Goal: Transaction & Acquisition: Subscribe to service/newsletter

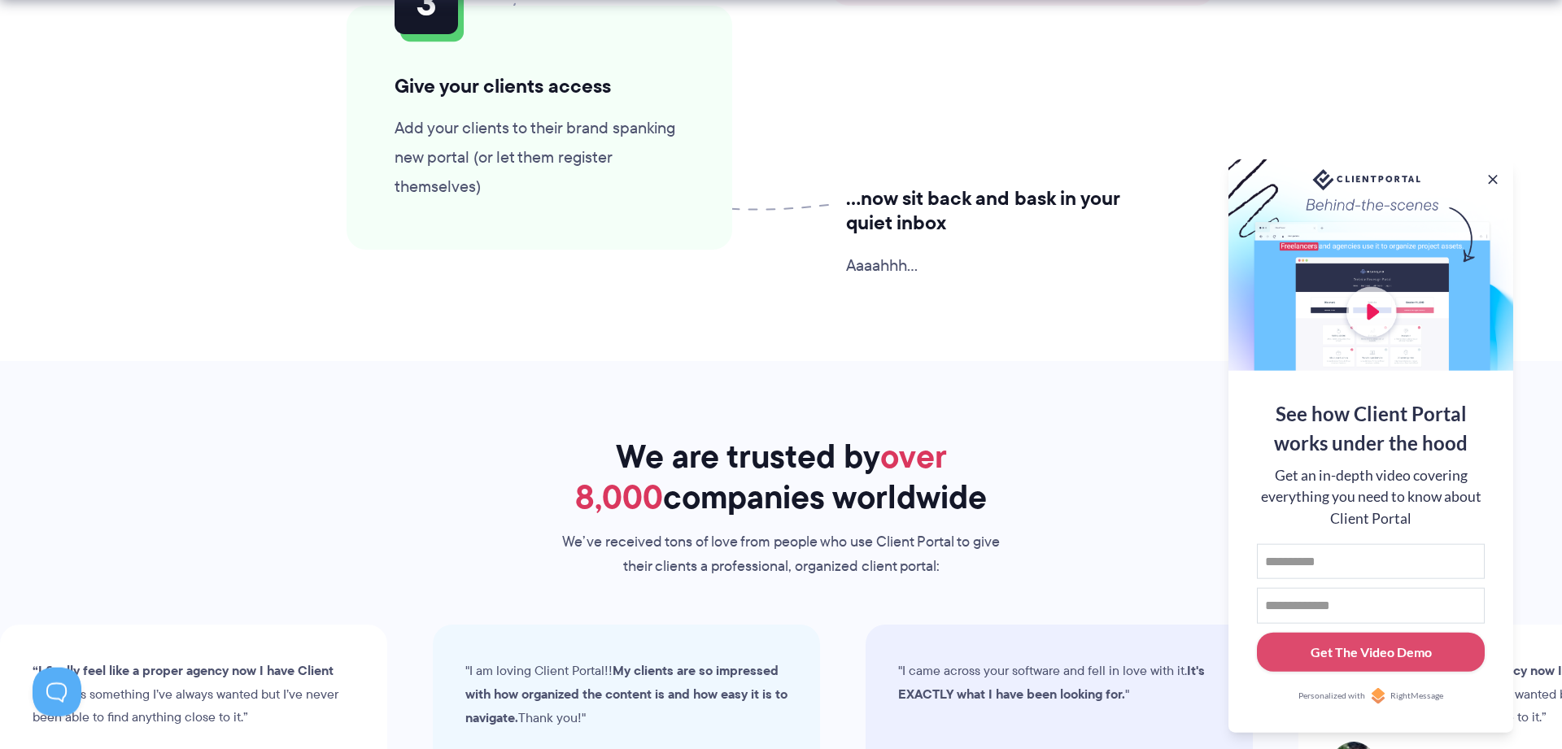
scroll to position [4398, 0]
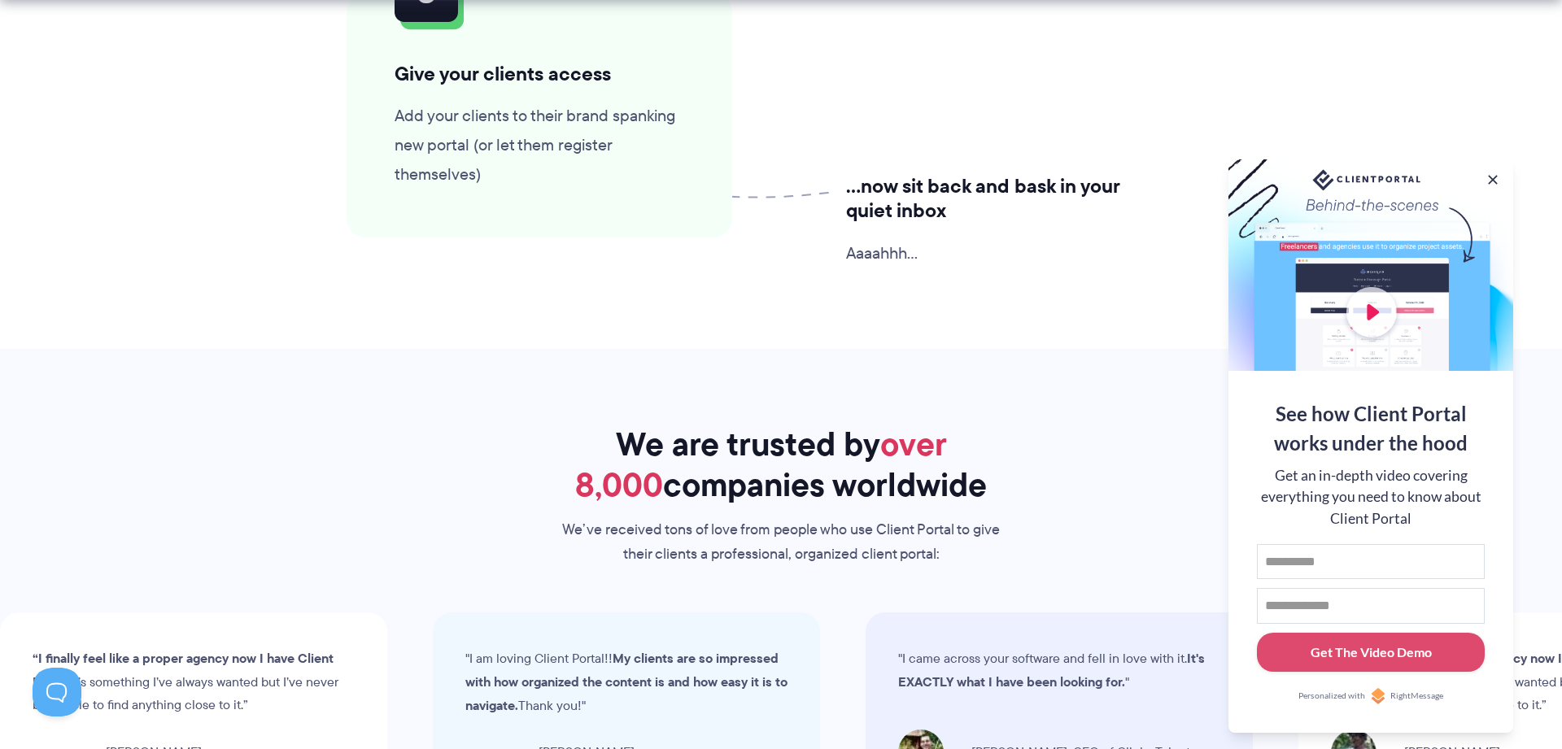
click at [1374, 308] on div at bounding box center [1371, 265] width 285 height 212
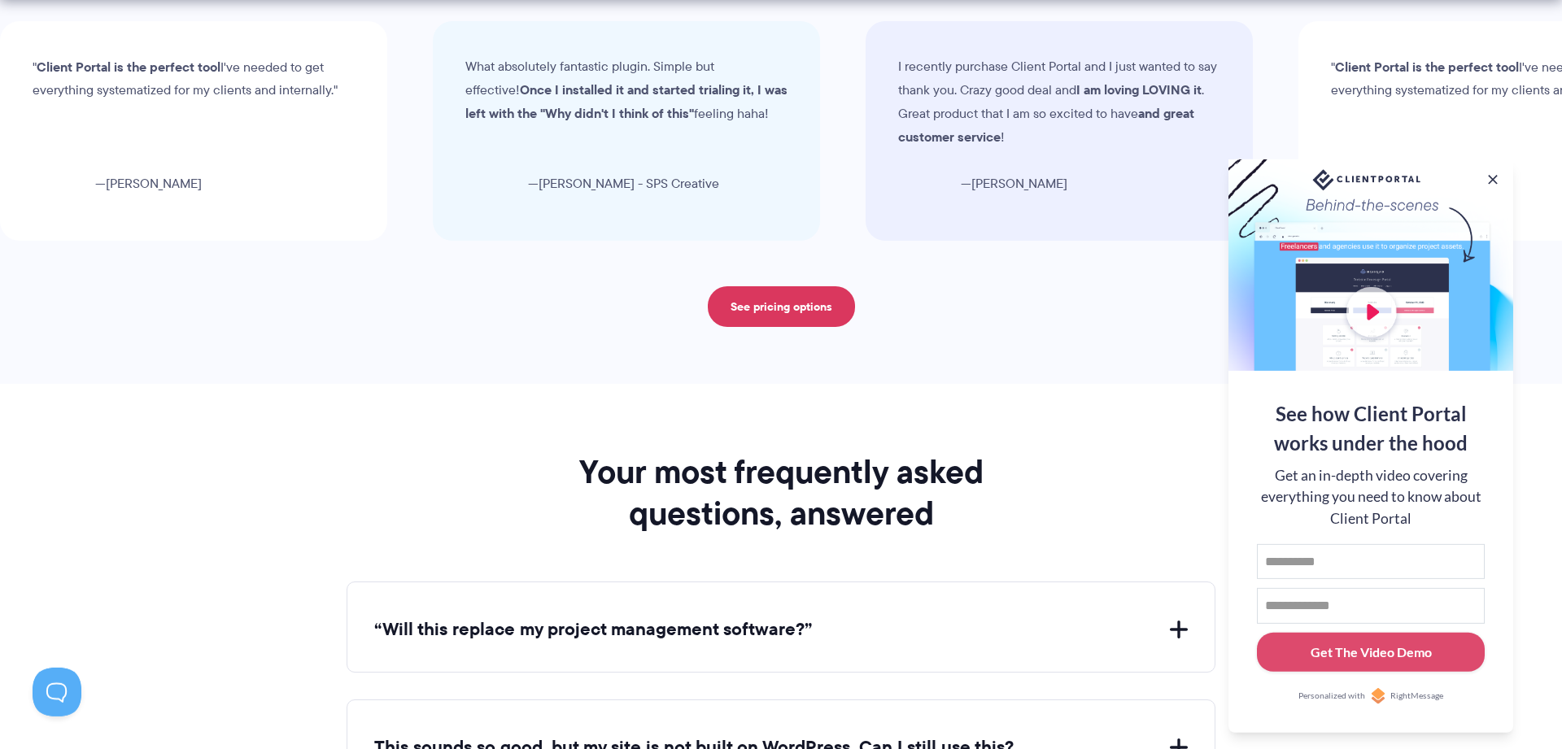
scroll to position [5560, 0]
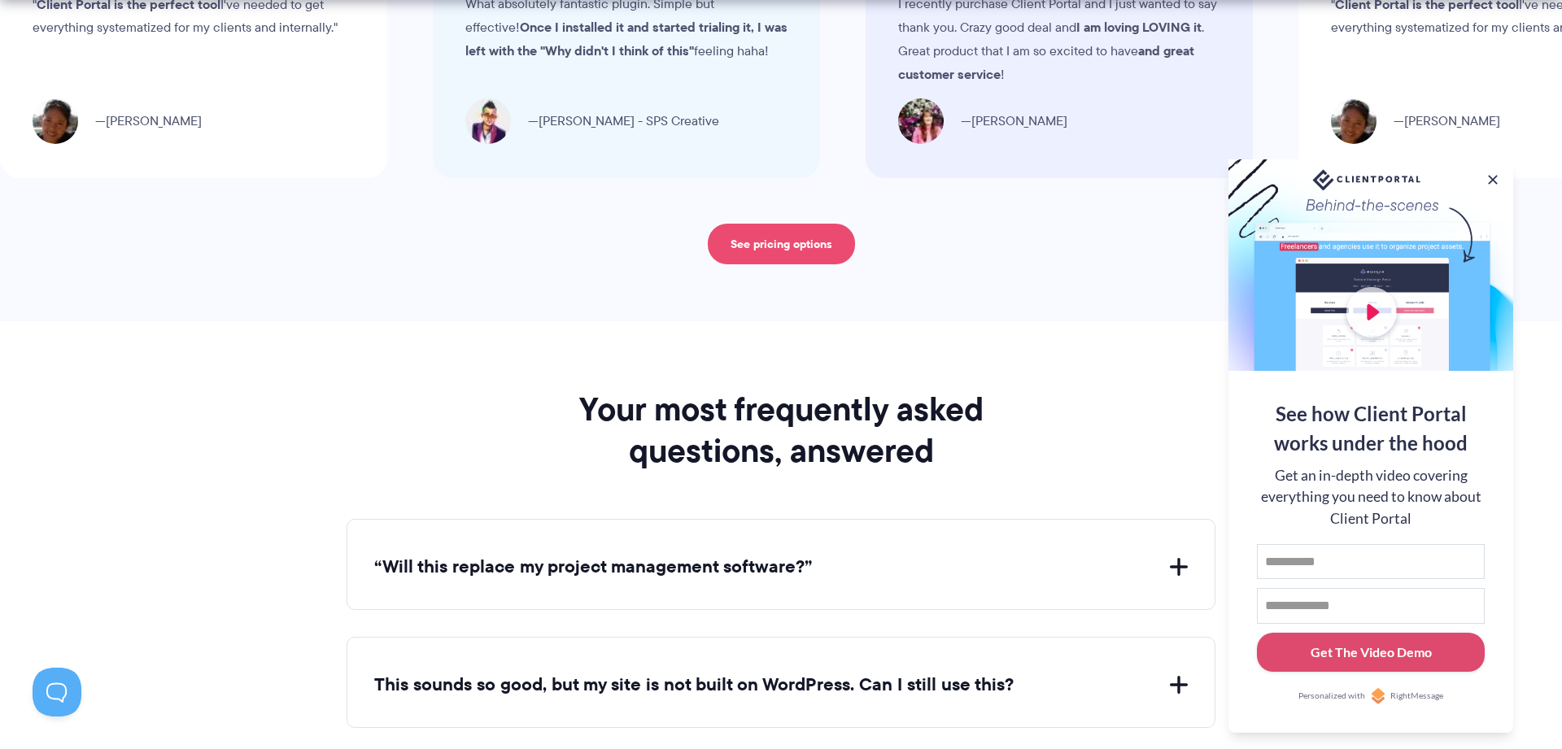
click at [790, 239] on link "See pricing options" at bounding box center [781, 244] width 147 height 41
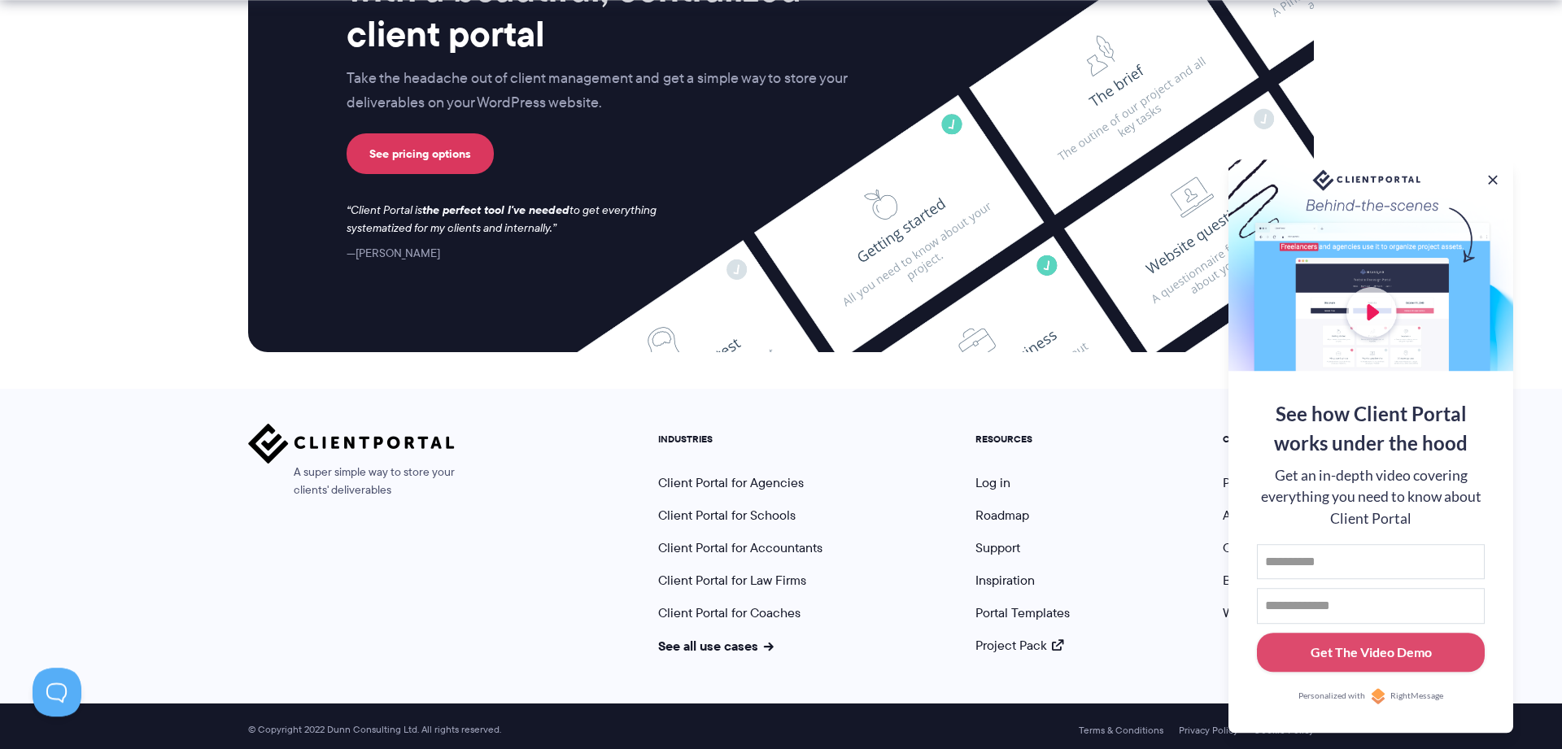
scroll to position [6726, 0]
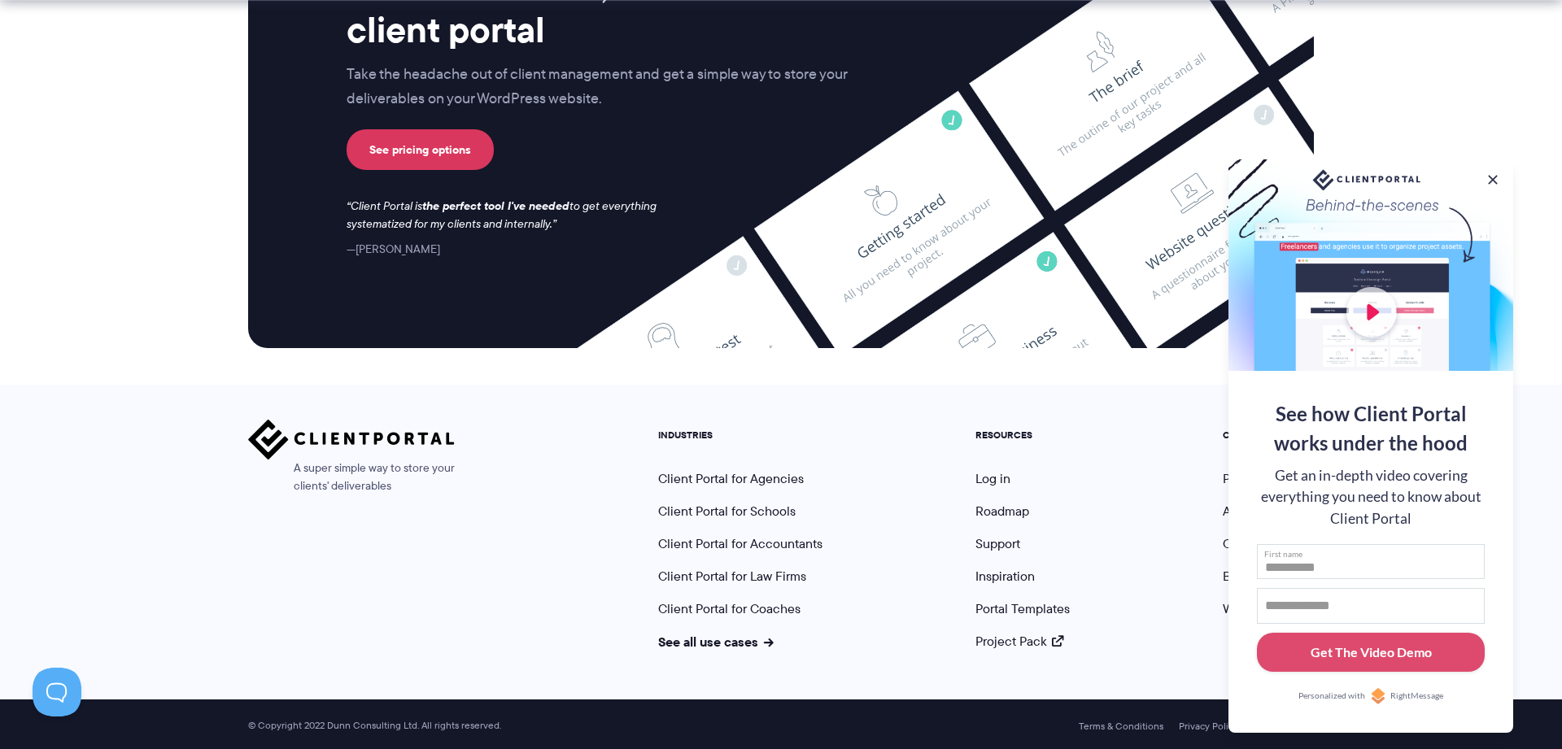
click at [1311, 557] on input "First name" at bounding box center [1371, 562] width 228 height 36
type input "*****"
click at [1309, 606] on input "Email address" at bounding box center [1371, 606] width 228 height 36
type input "**********"
click at [1359, 644] on div "Get The Video Demo" at bounding box center [1371, 653] width 121 height 20
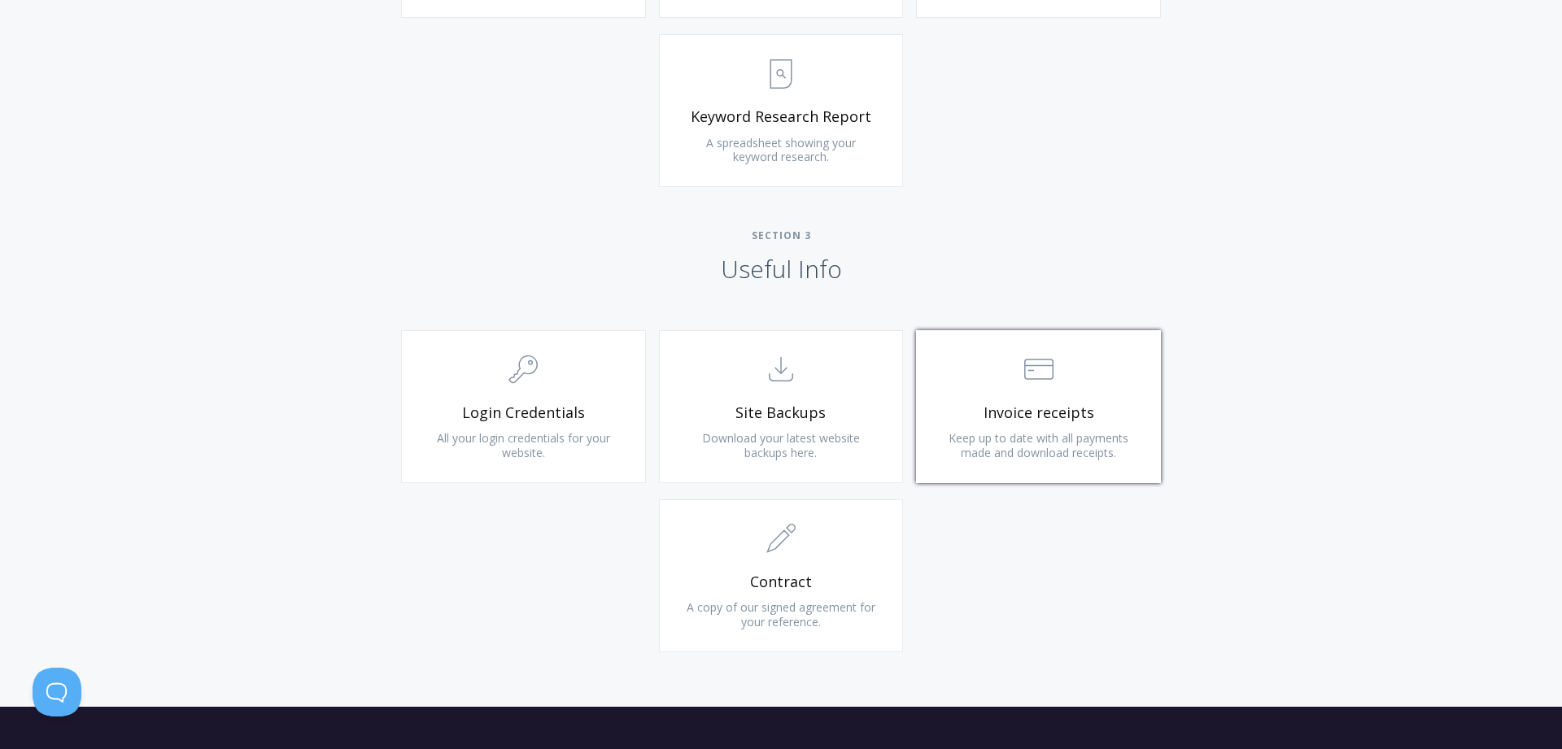
scroll to position [1565, 0]
